Goal: Information Seeking & Learning: Find contact information

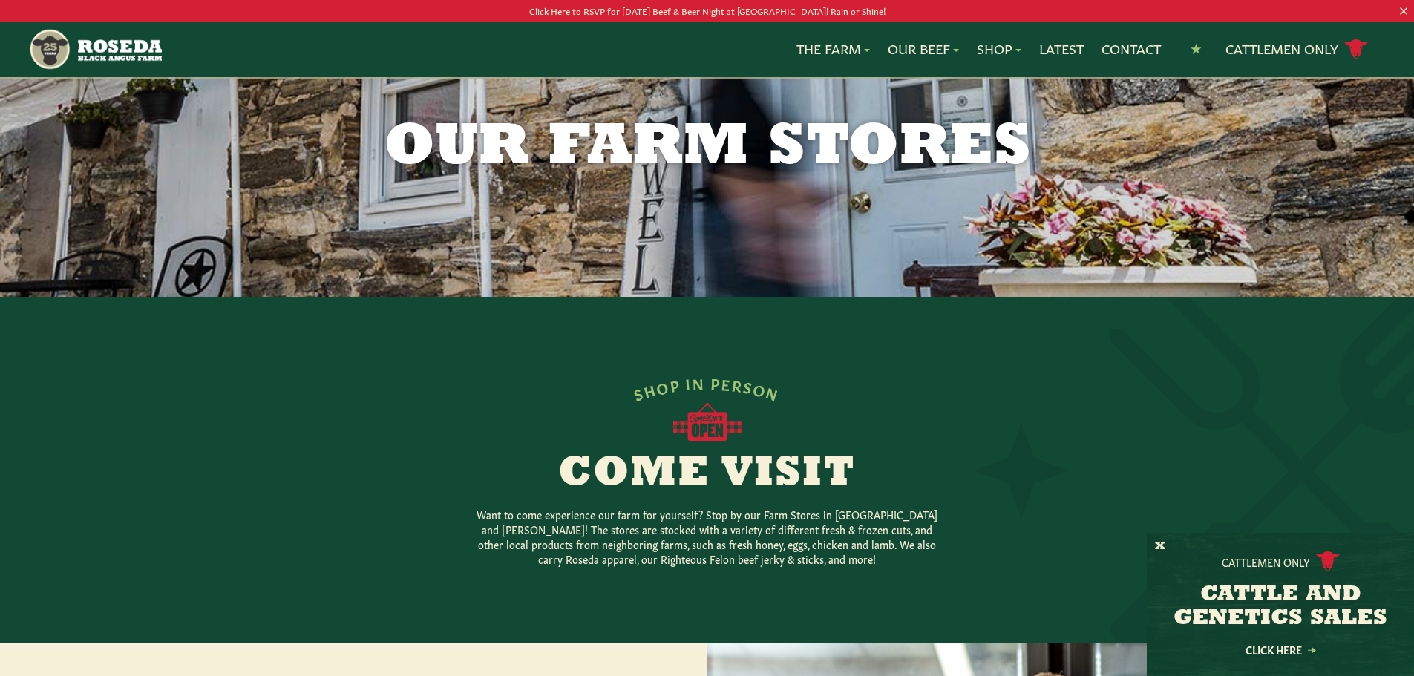
scroll to position [74, 0]
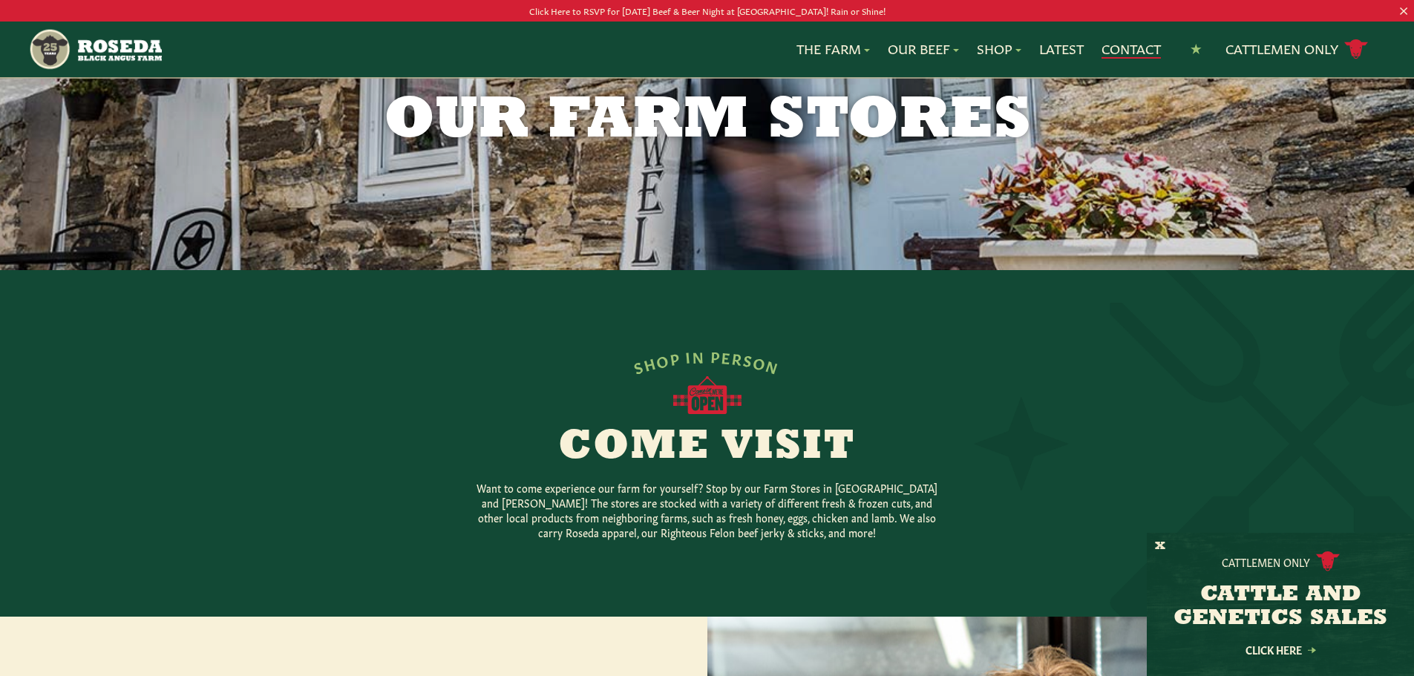
click at [1128, 41] on link "Contact" at bounding box center [1130, 48] width 59 height 19
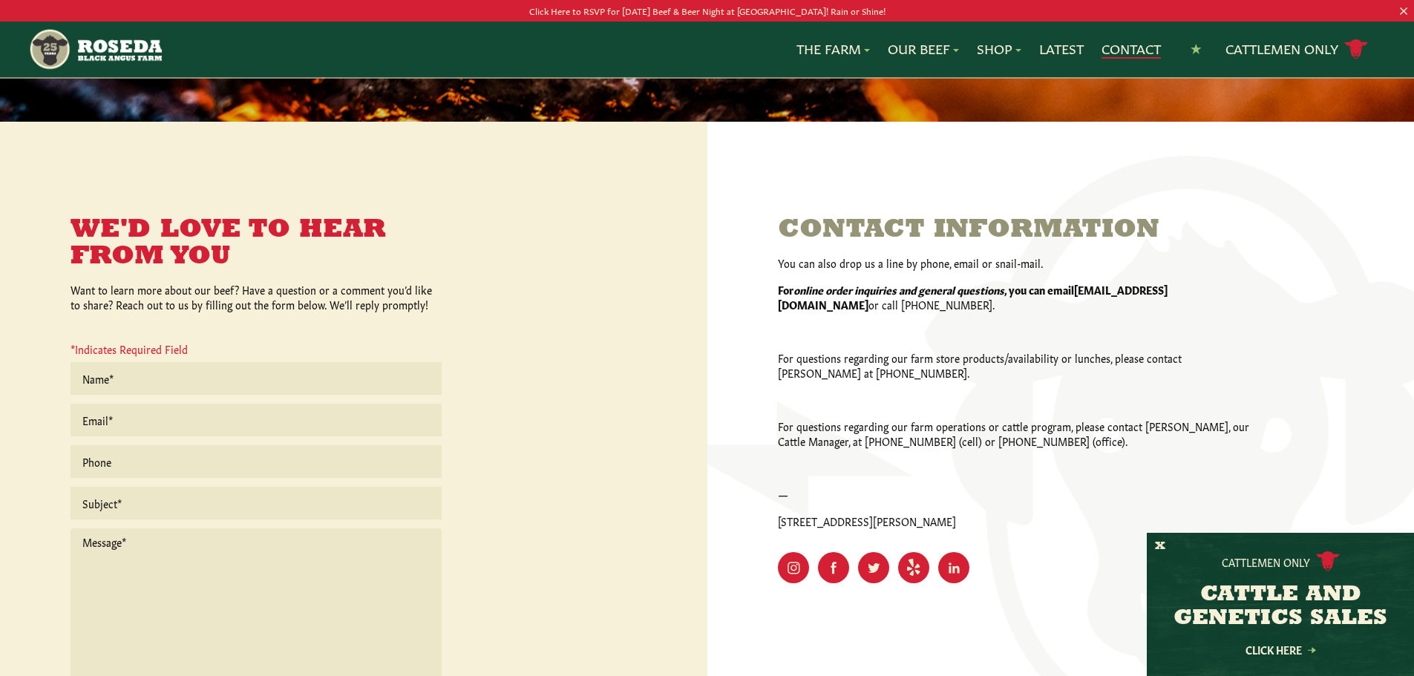
scroll to position [297, 0]
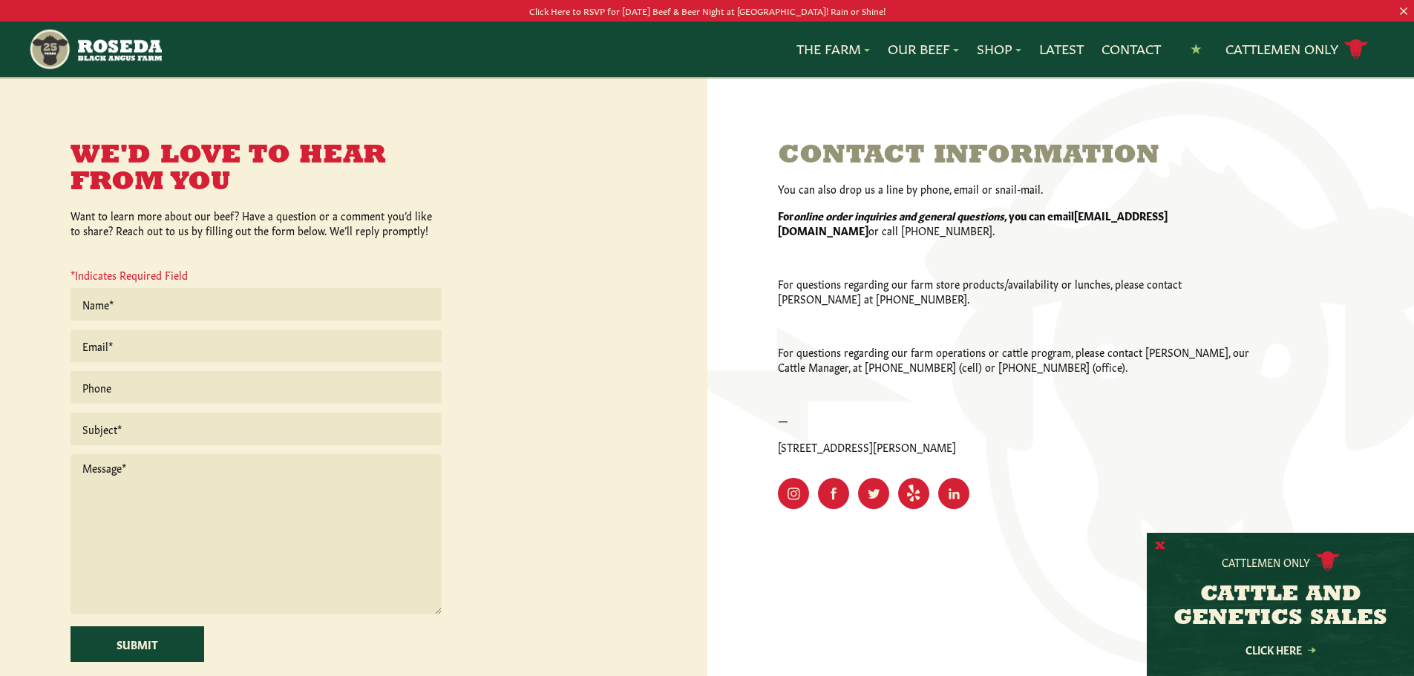
click at [1155, 545] on button "X" at bounding box center [1160, 547] width 10 height 16
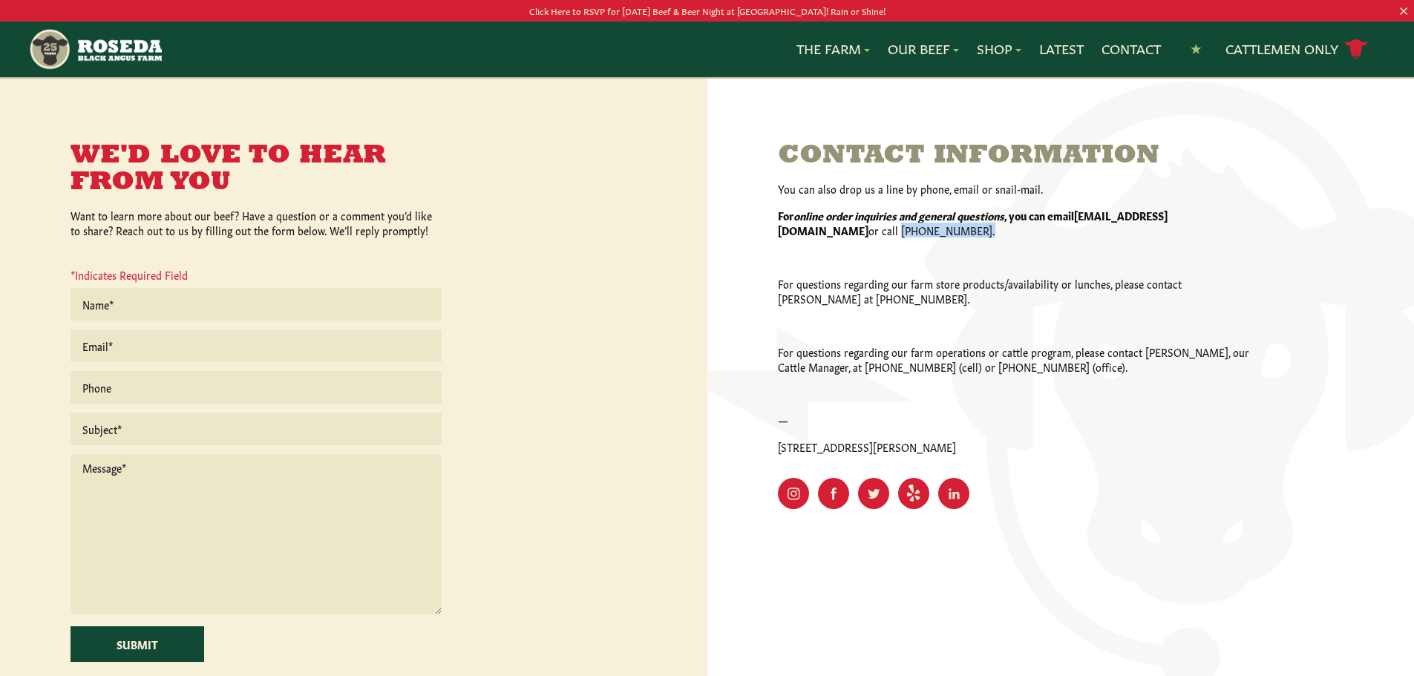
drag, startPoint x: 1217, startPoint y: 219, endPoint x: 1228, endPoint y: 225, distance: 12.6
click at [1228, 225] on p "For online order inquiries and general questions , you can email [EMAIL_ADDRESS…" at bounding box center [1015, 223] width 475 height 30
click at [842, 243] on div "You can also drop us a line by phone, email or snail-mail. For online order inq…" at bounding box center [1015, 317] width 475 height 273
drag, startPoint x: 820, startPoint y: 229, endPoint x: 1212, endPoint y: 222, distance: 392.0
click at [1212, 222] on p "For online order inquiries and general questions , you can email [EMAIL_ADDRESS…" at bounding box center [1015, 223] width 475 height 30
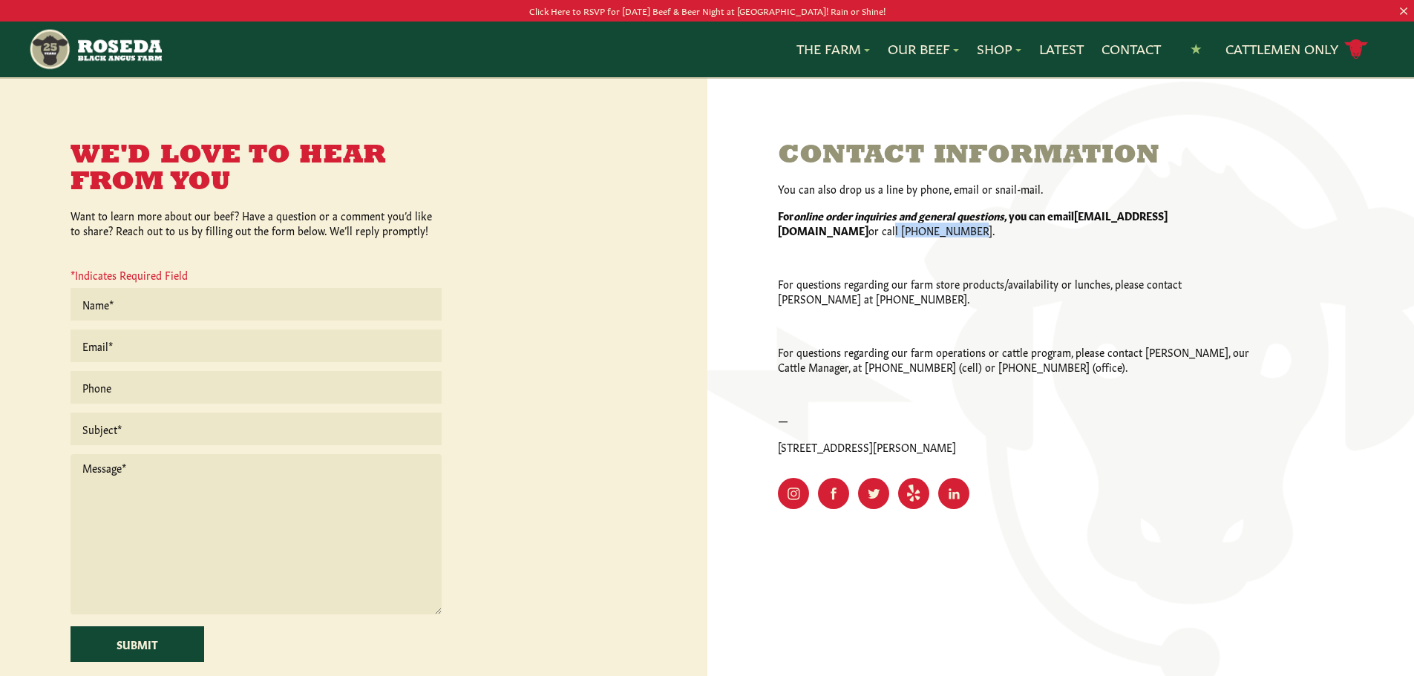
drag, startPoint x: 1039, startPoint y: 251, endPoint x: 905, endPoint y: 240, distance: 134.7
click at [1038, 251] on p at bounding box center [1015, 256] width 475 height 15
drag, startPoint x: 822, startPoint y: 232, endPoint x: 1217, endPoint y: 220, distance: 394.3
click at [1217, 220] on p "For online order inquiries and general questions , you can email [EMAIL_ADDRESS…" at bounding box center [1015, 223] width 475 height 30
copy p "[PHONE_NUMBER]"
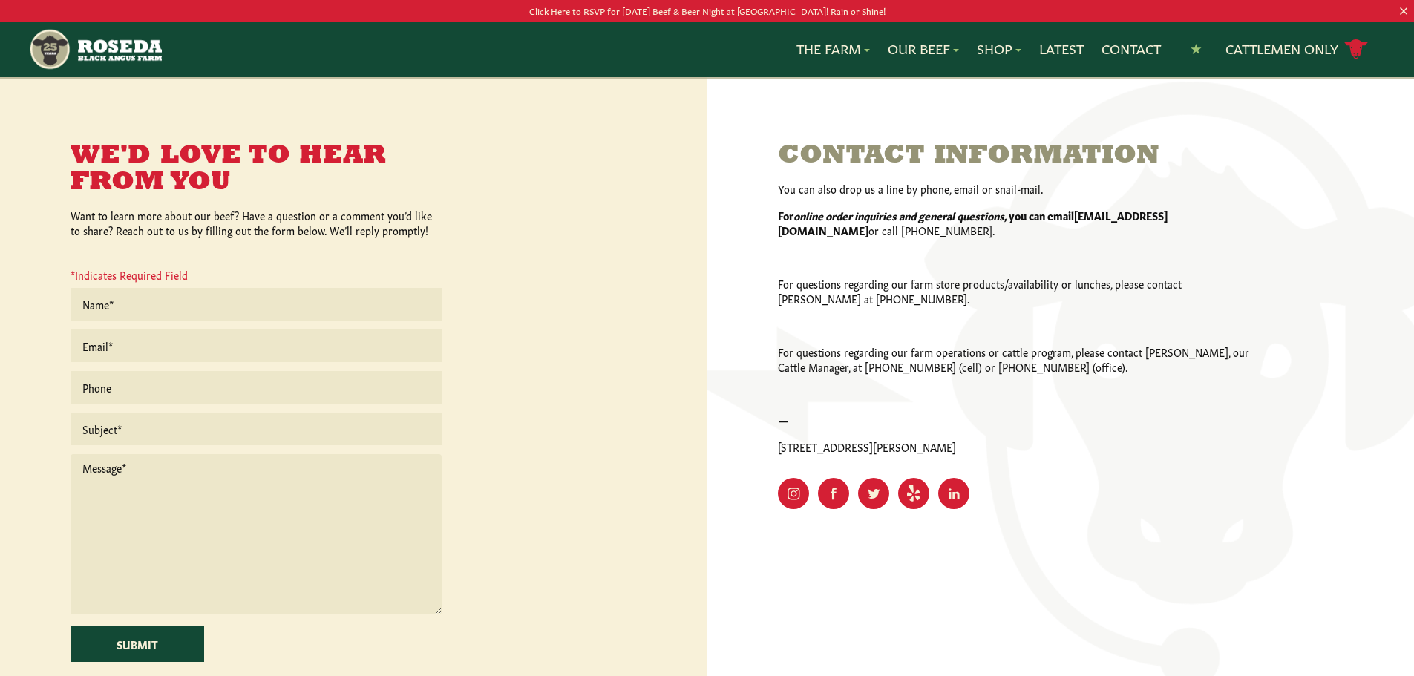
click at [1061, 240] on div "You can also drop us a line by phone, email or snail-mail. For online order inq…" at bounding box center [1015, 317] width 475 height 273
drag, startPoint x: 842, startPoint y: 300, endPoint x: 777, endPoint y: 304, distance: 64.7
click at [778, 304] on p "For questions regarding our farm store products/availability or lunches, please…" at bounding box center [1015, 291] width 475 height 30
copy p "[PHONE_NUMBER]"
click at [1035, 324] on p at bounding box center [1015, 325] width 475 height 15
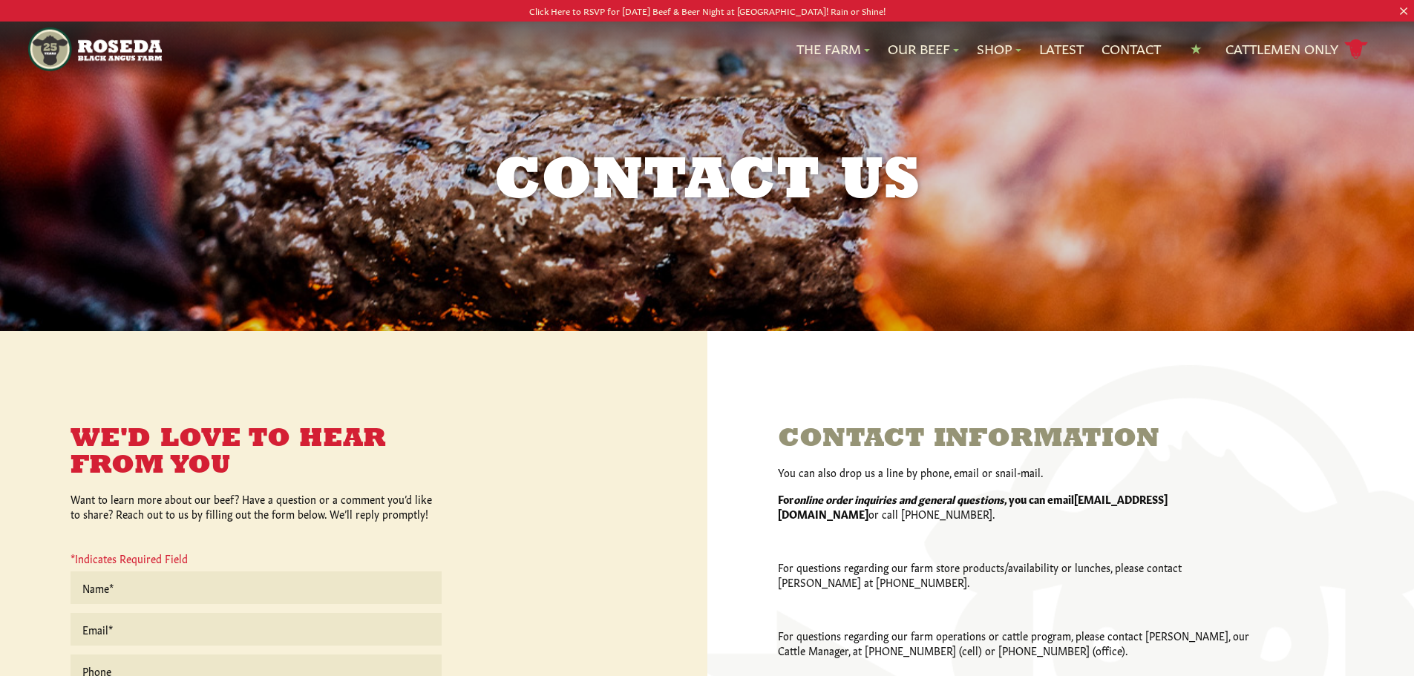
scroll to position [0, 0]
